Goal: Information Seeking & Learning: Learn about a topic

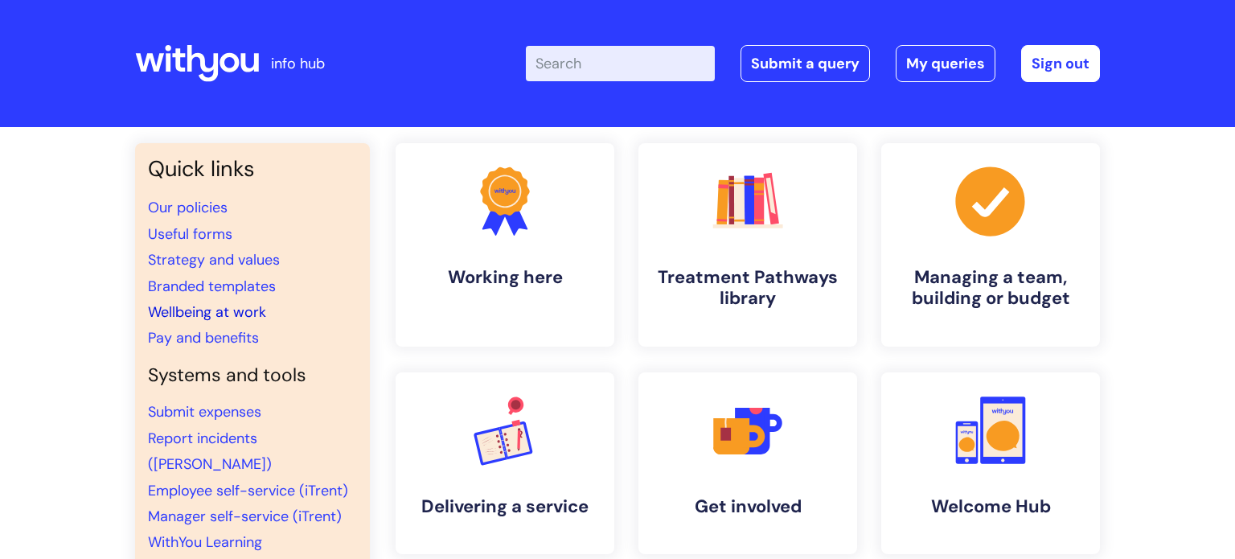
click at [195, 315] on link "Wellbeing at work" at bounding box center [207, 311] width 118 height 19
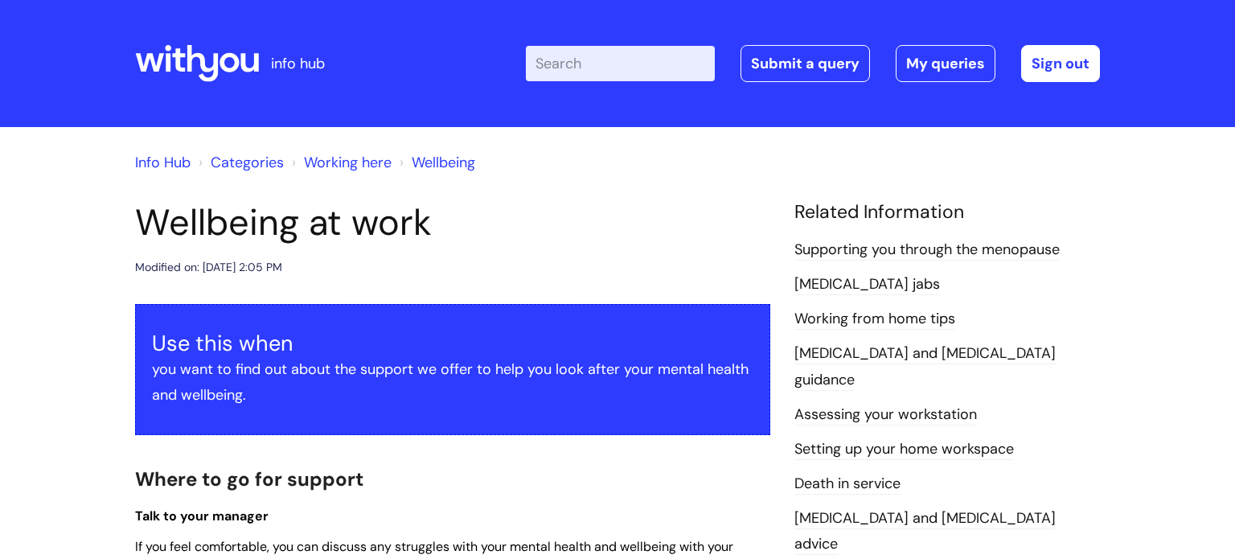
click at [747, 245] on header "Wellbeing at work Modified on: Thu, 7 Aug, 2025 at 2:05 PM" at bounding box center [452, 239] width 635 height 76
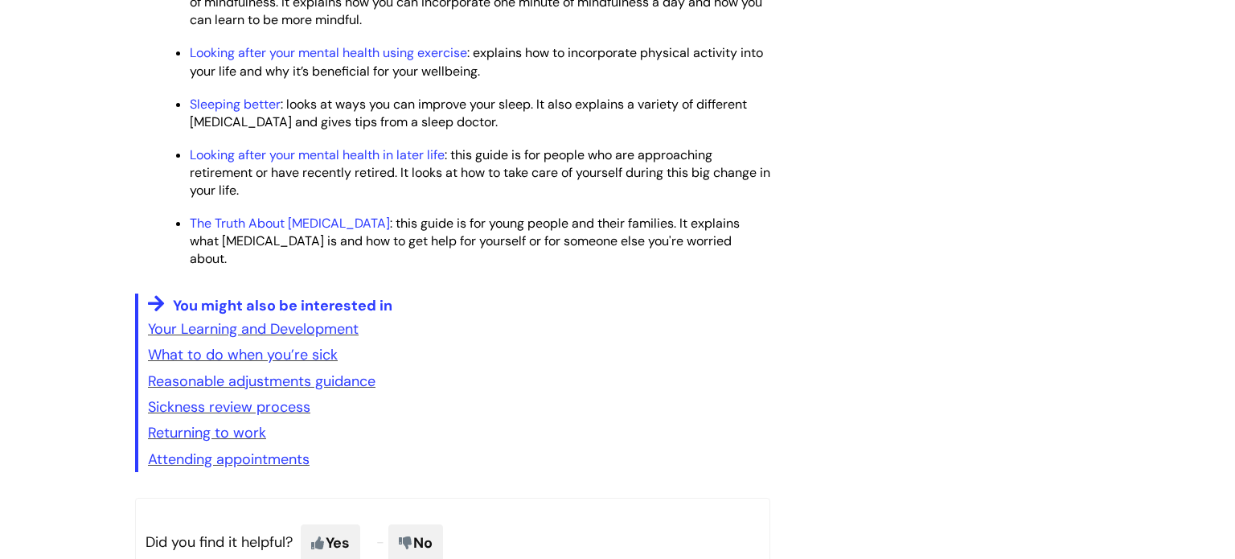
scroll to position [2476, 0]
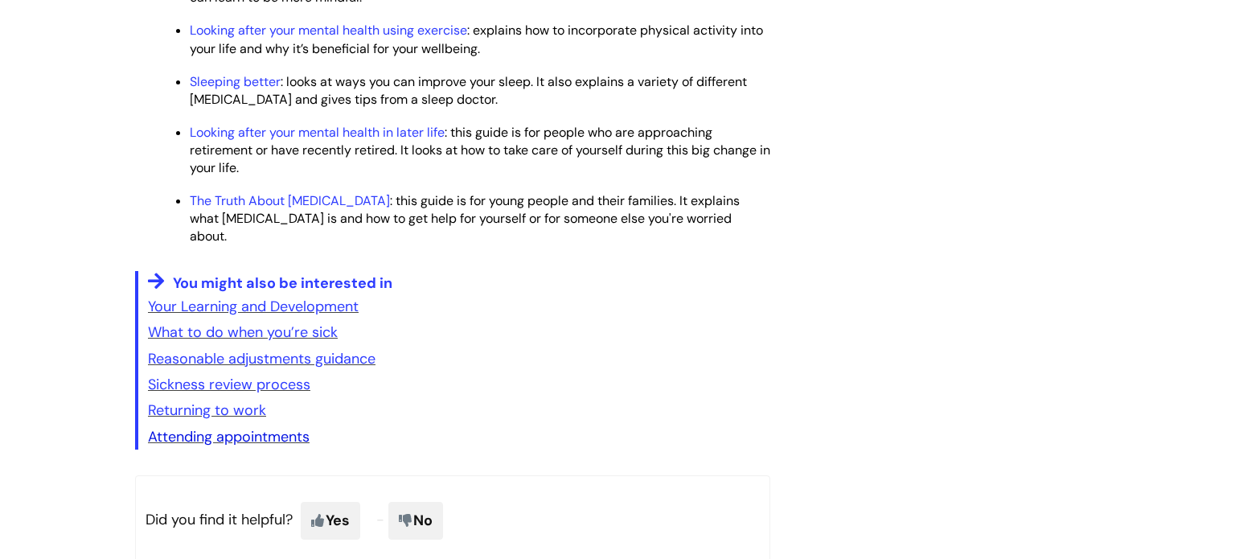
click at [261, 446] on link "Attending appointments" at bounding box center [229, 436] width 162 height 19
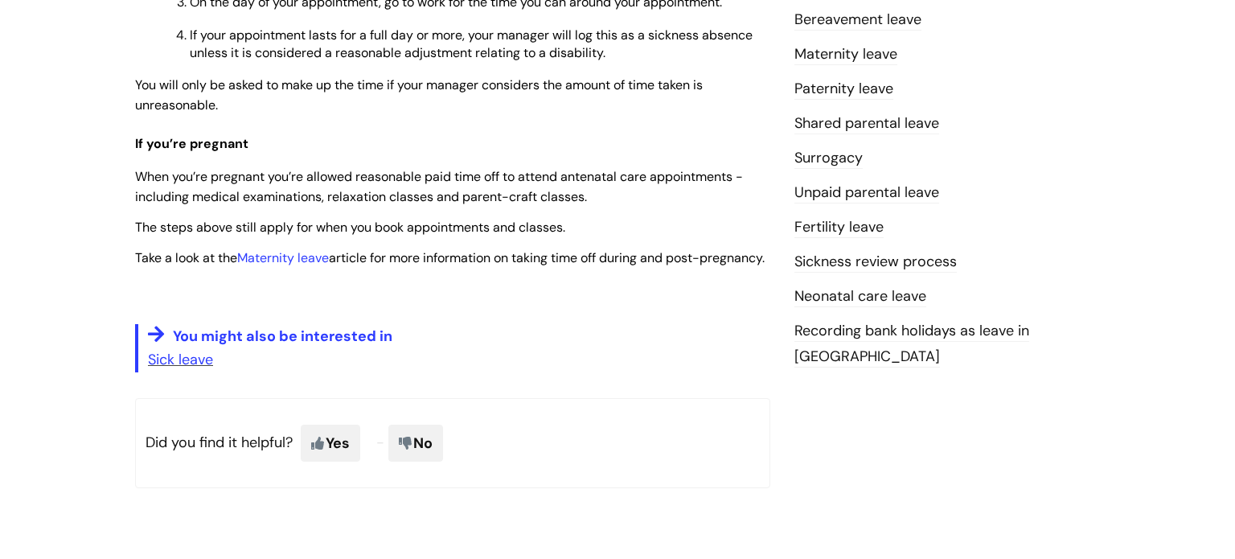
scroll to position [579, 0]
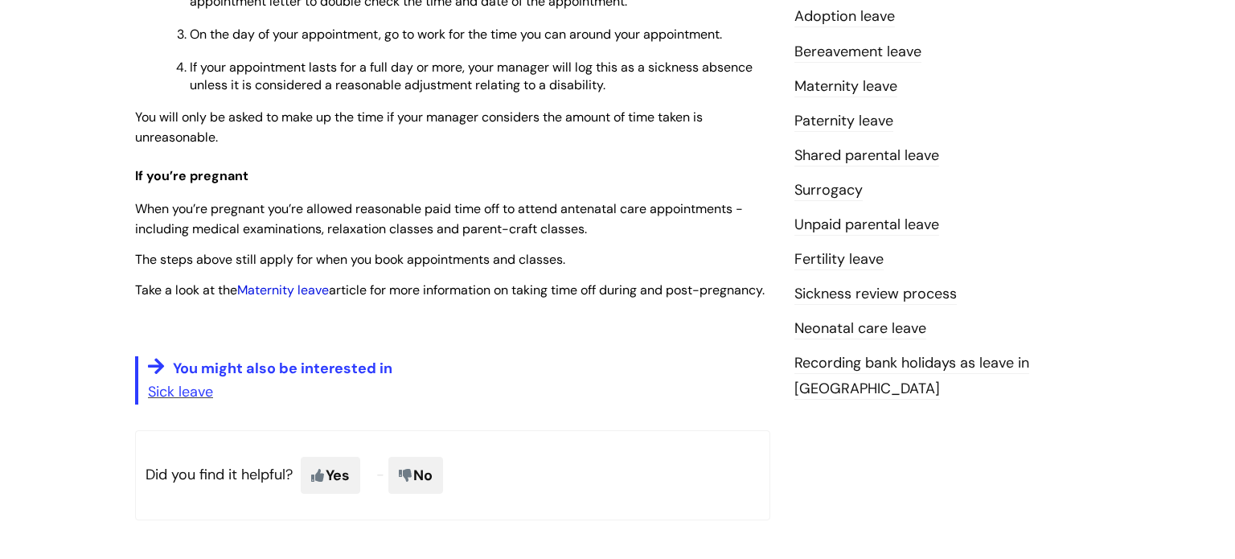
click at [280, 292] on link "Maternity leave" at bounding box center [283, 289] width 92 height 17
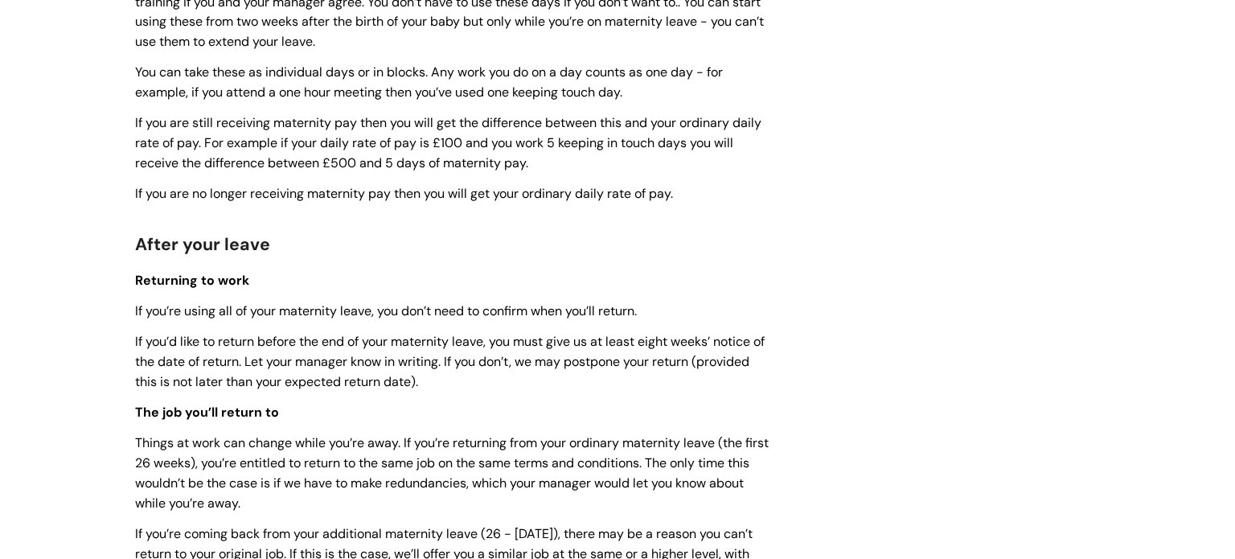
scroll to position [1833, 0]
